Goal: Transaction & Acquisition: Purchase product/service

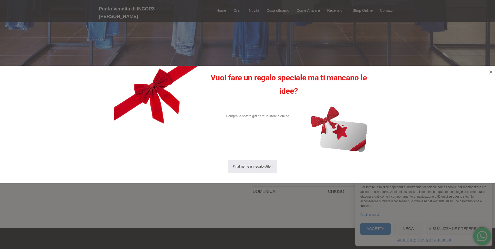
scroll to position [183, 0]
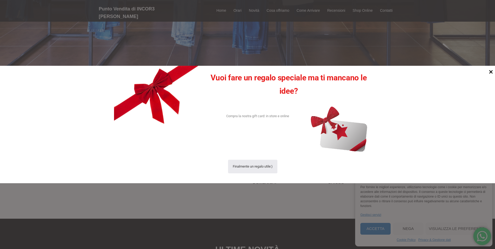
click at [491, 72] on icon at bounding box center [491, 72] width 4 height 4
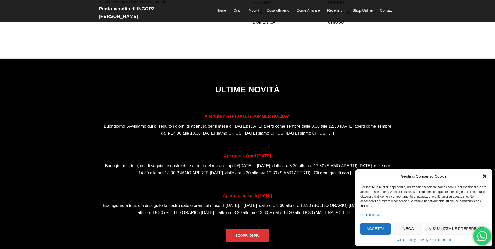
scroll to position [342, 0]
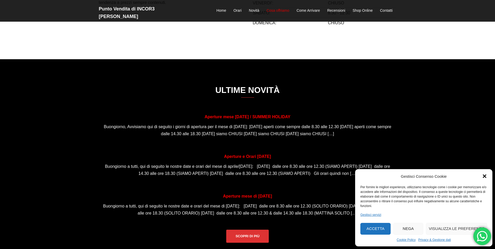
click at [276, 8] on link "Cosa offriamo" at bounding box center [277, 11] width 23 height 6
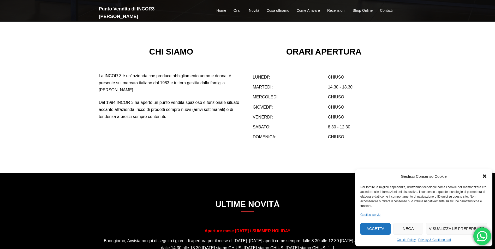
scroll to position [190, 0]
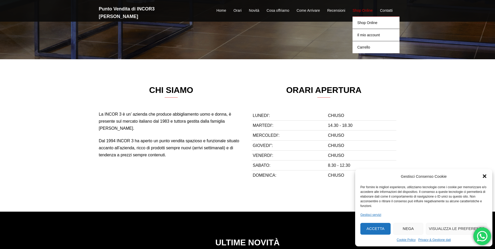
click at [357, 8] on link "Shop Online" at bounding box center [362, 11] width 20 height 6
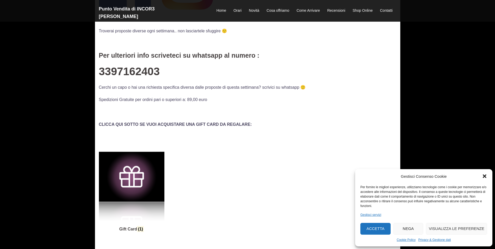
scroll to position [156, 0]
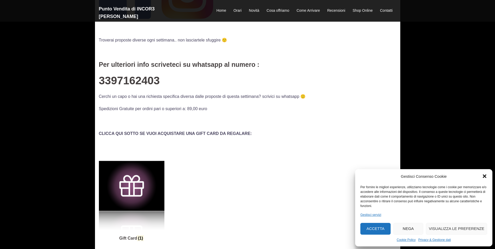
click at [414, 227] on button "Nega" at bounding box center [408, 229] width 30 height 12
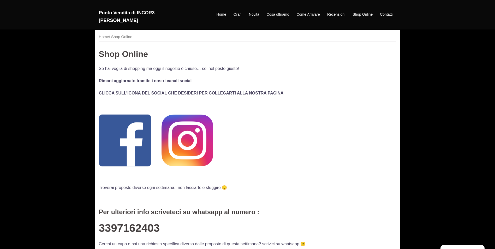
scroll to position [0, 0]
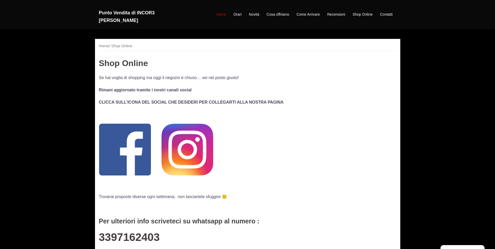
click at [224, 11] on link "Home" at bounding box center [221, 14] width 10 height 6
